Goal: Transaction & Acquisition: Purchase product/service

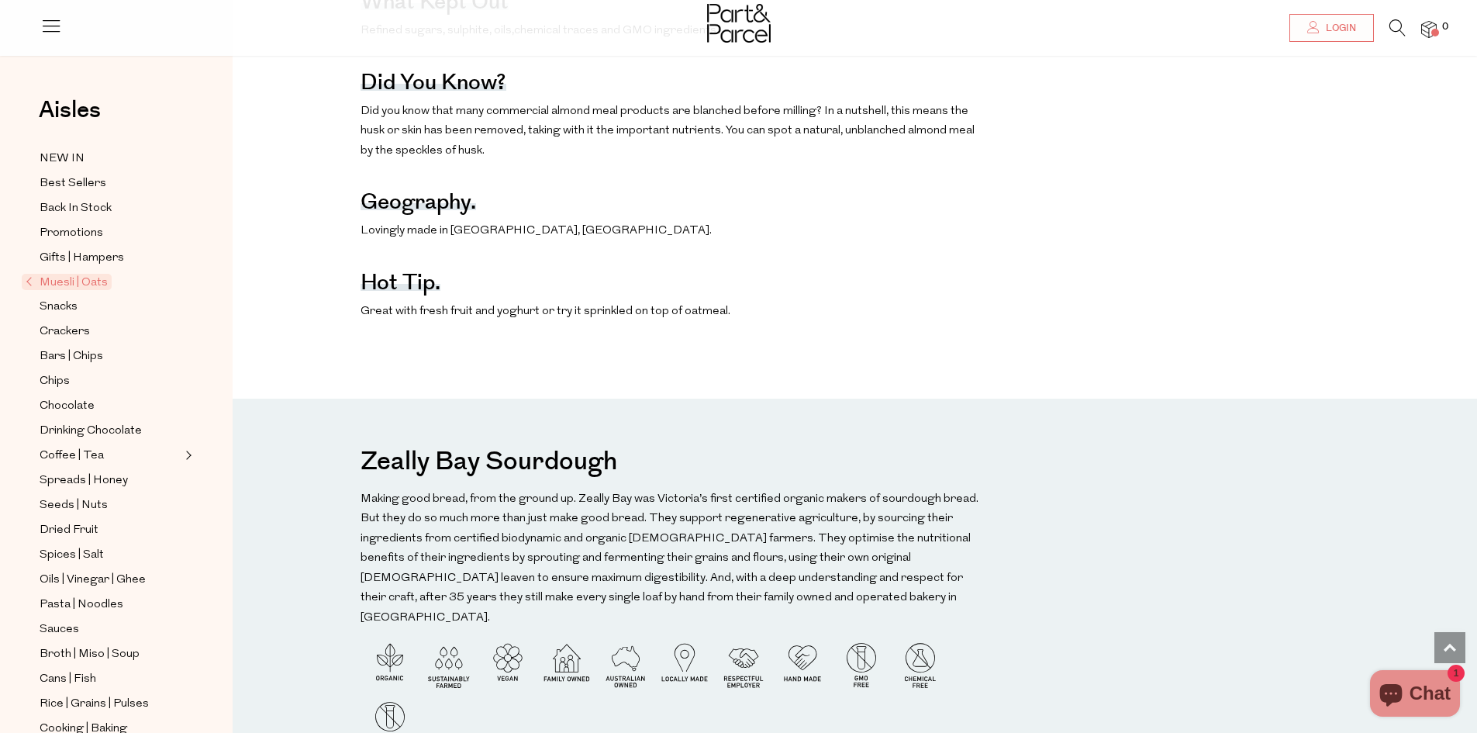
scroll to position [1395, 0]
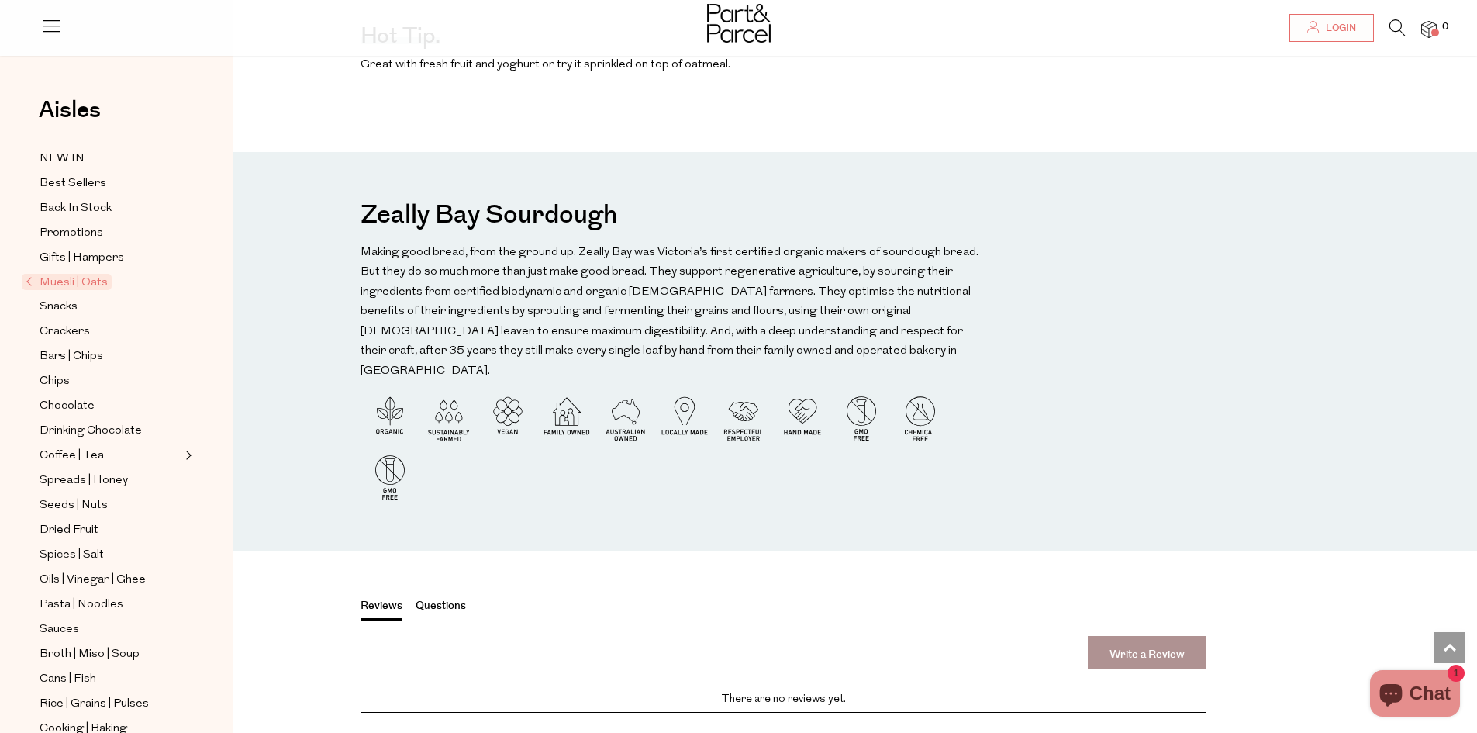
click at [87, 279] on span "Muesli | Oats" at bounding box center [67, 282] width 90 height 16
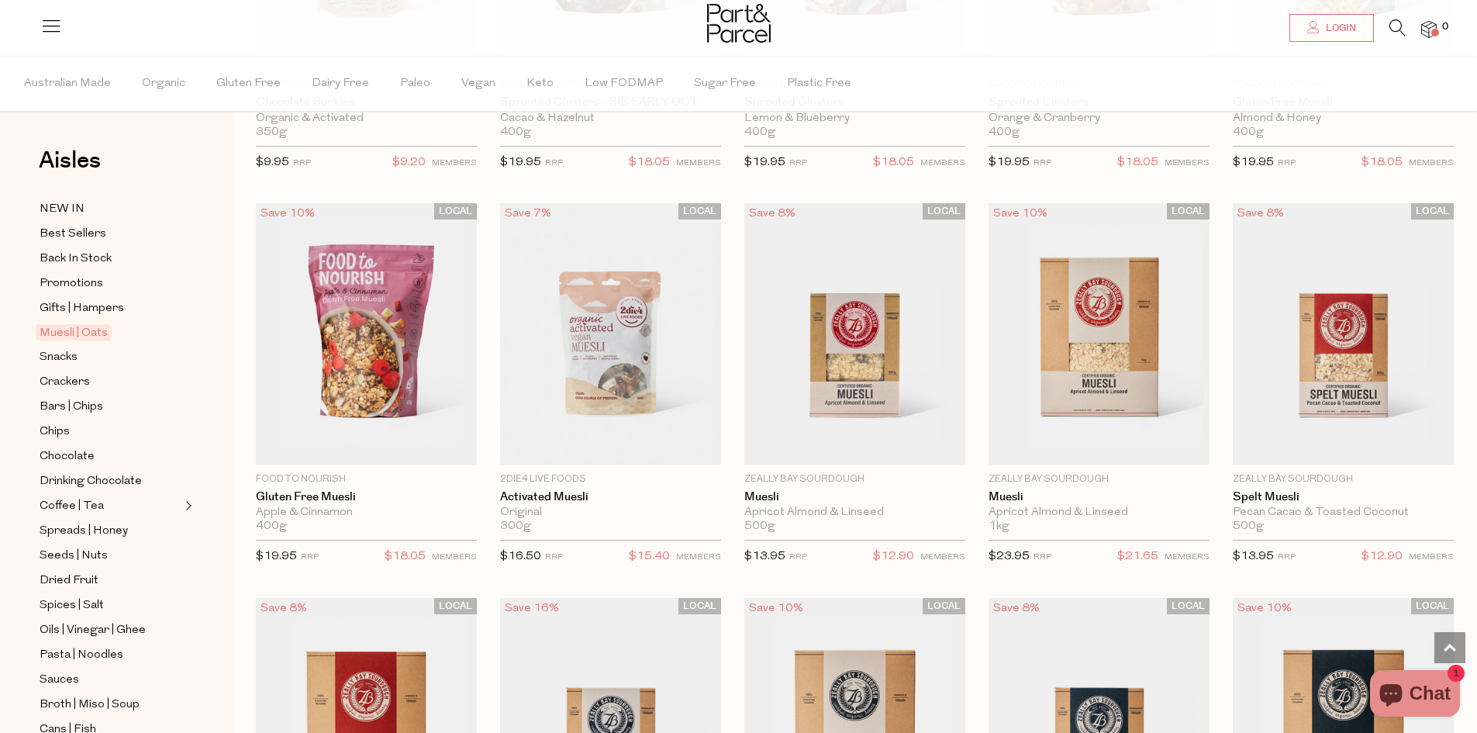
scroll to position [2171, 0]
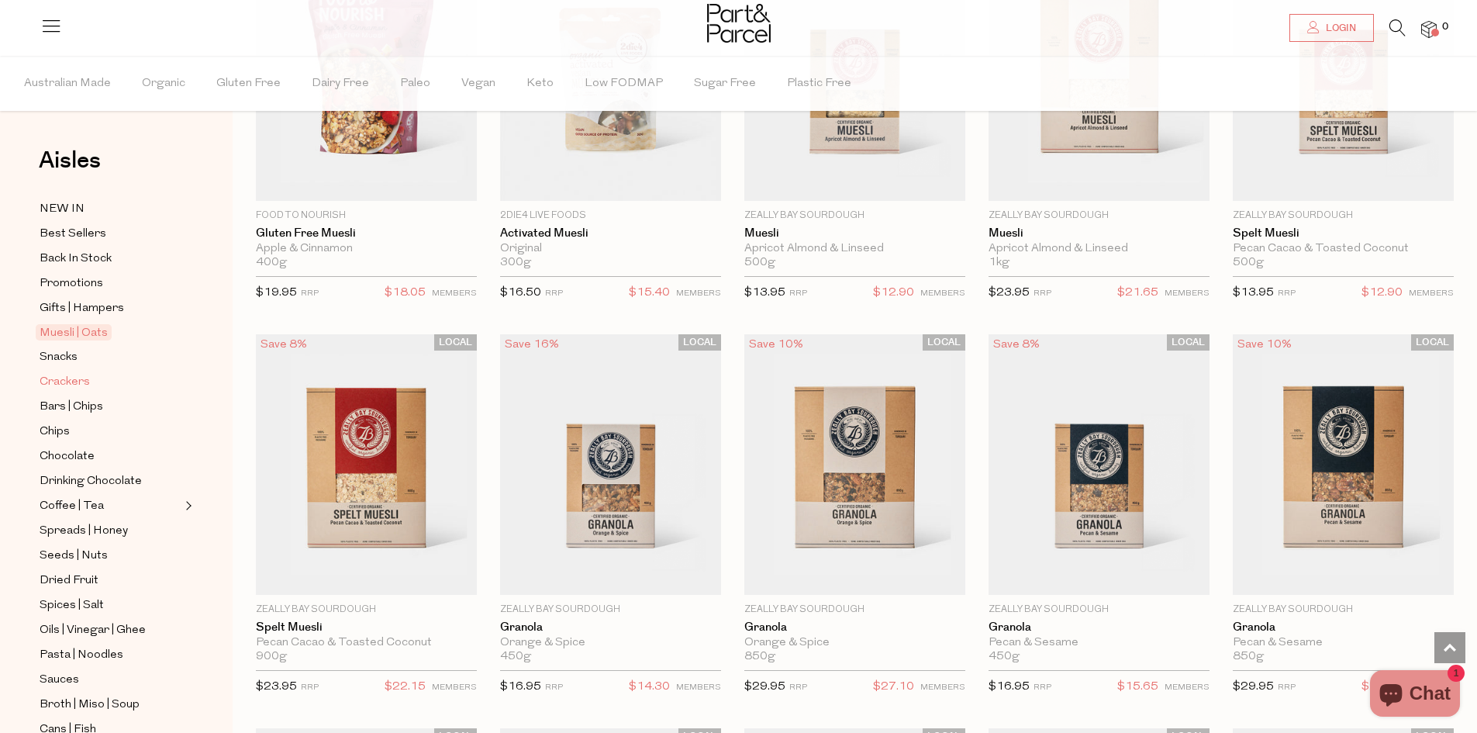
click at [91, 383] on link "Crackers" at bounding box center [110, 381] width 141 height 19
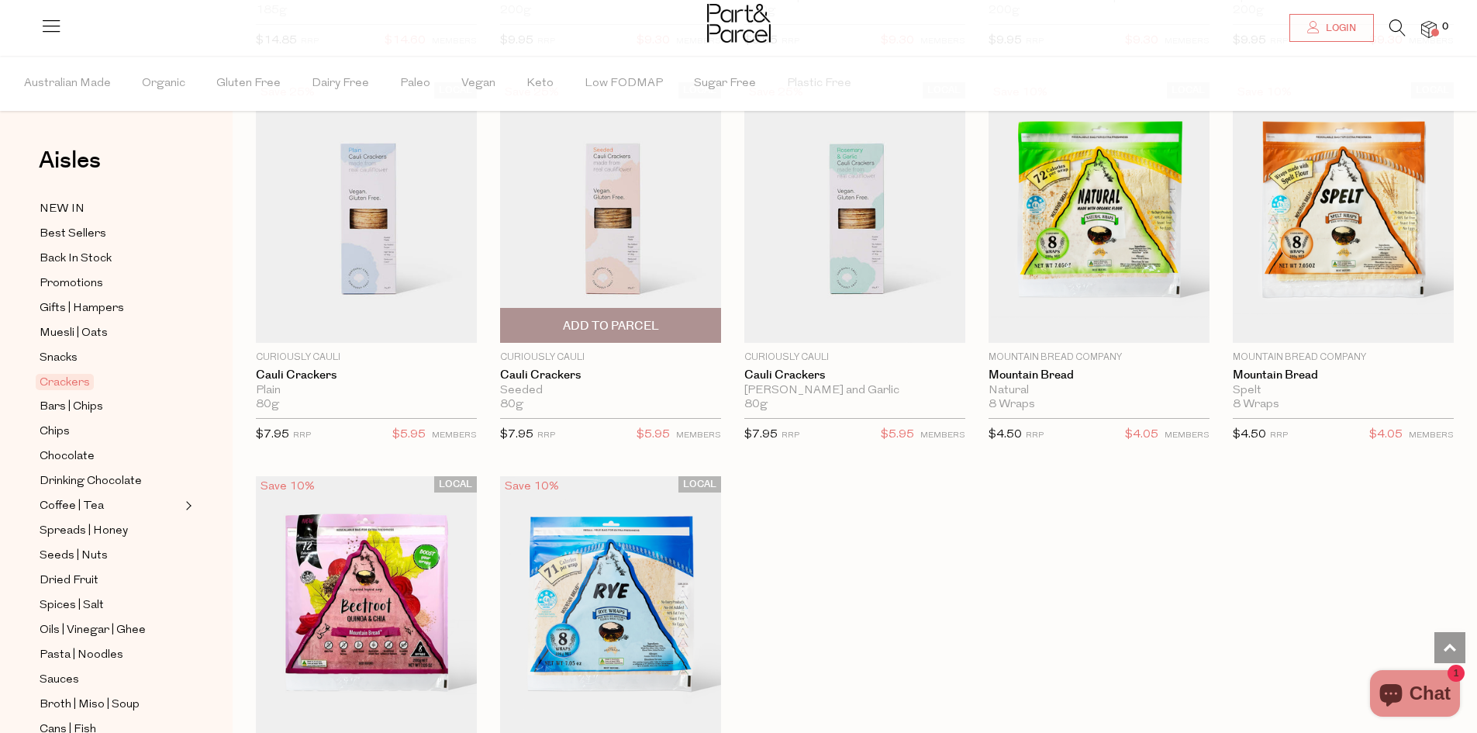
scroll to position [2403, 0]
